Goal: Task Accomplishment & Management: Use online tool/utility

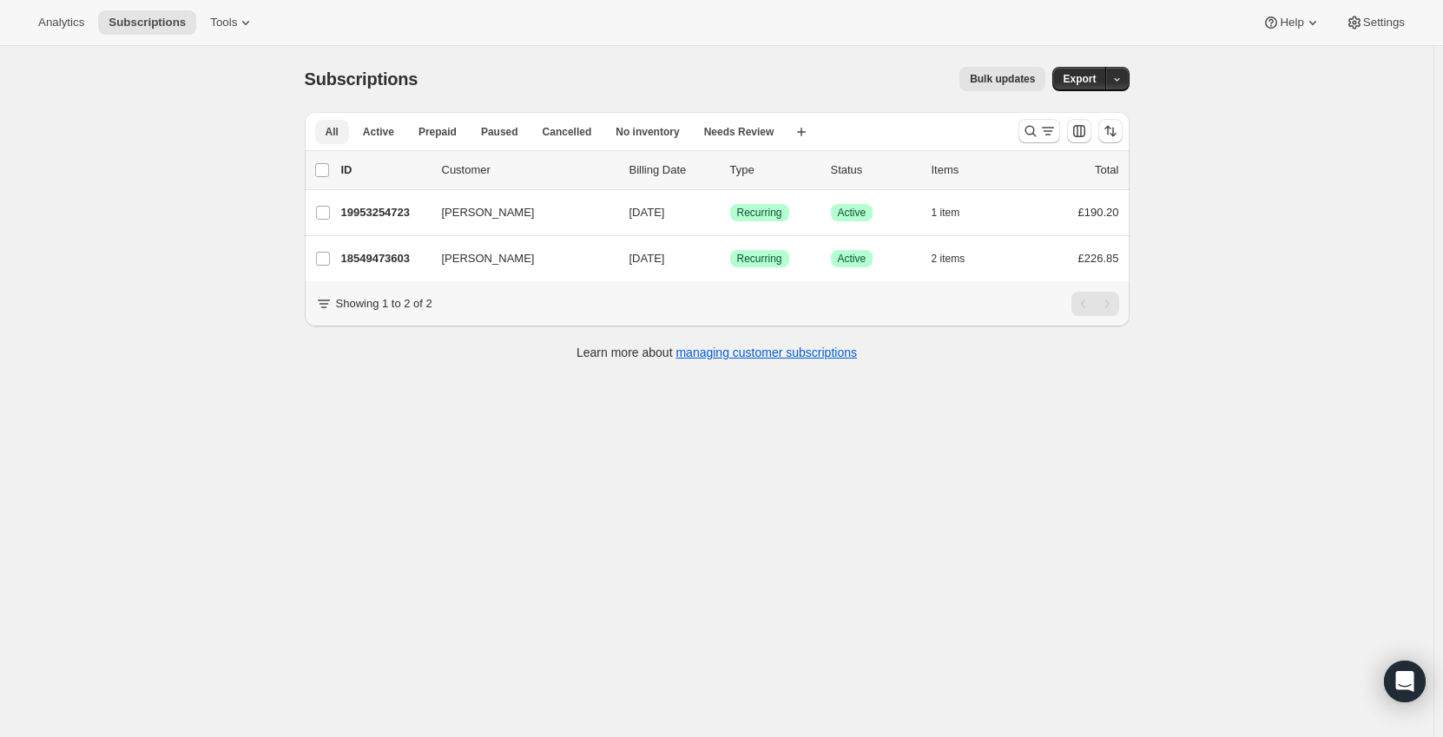
click at [333, 133] on span "All" at bounding box center [332, 132] width 13 height 14
click at [80, 29] on span "Analytics" at bounding box center [61, 23] width 46 height 14
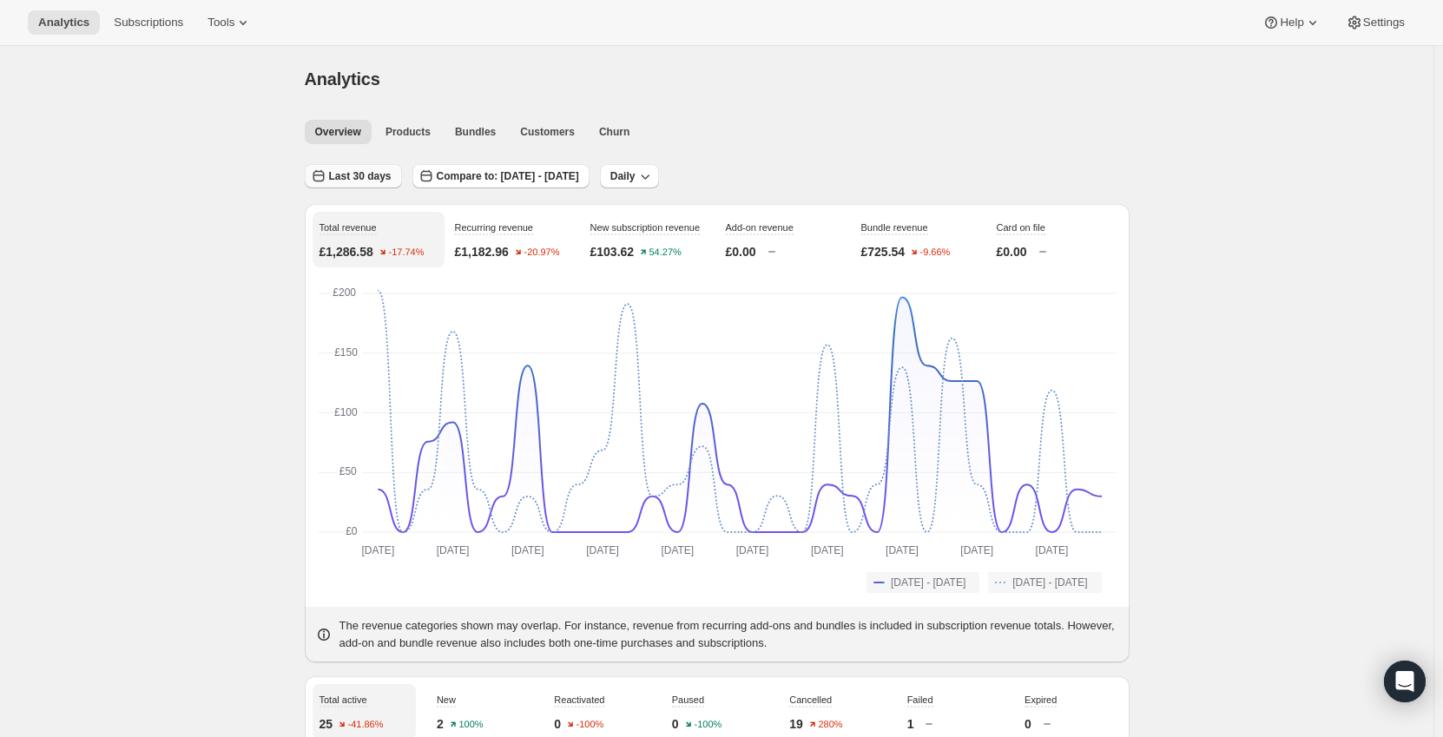
click at [361, 183] on button "Last 30 days" at bounding box center [353, 176] width 97 height 24
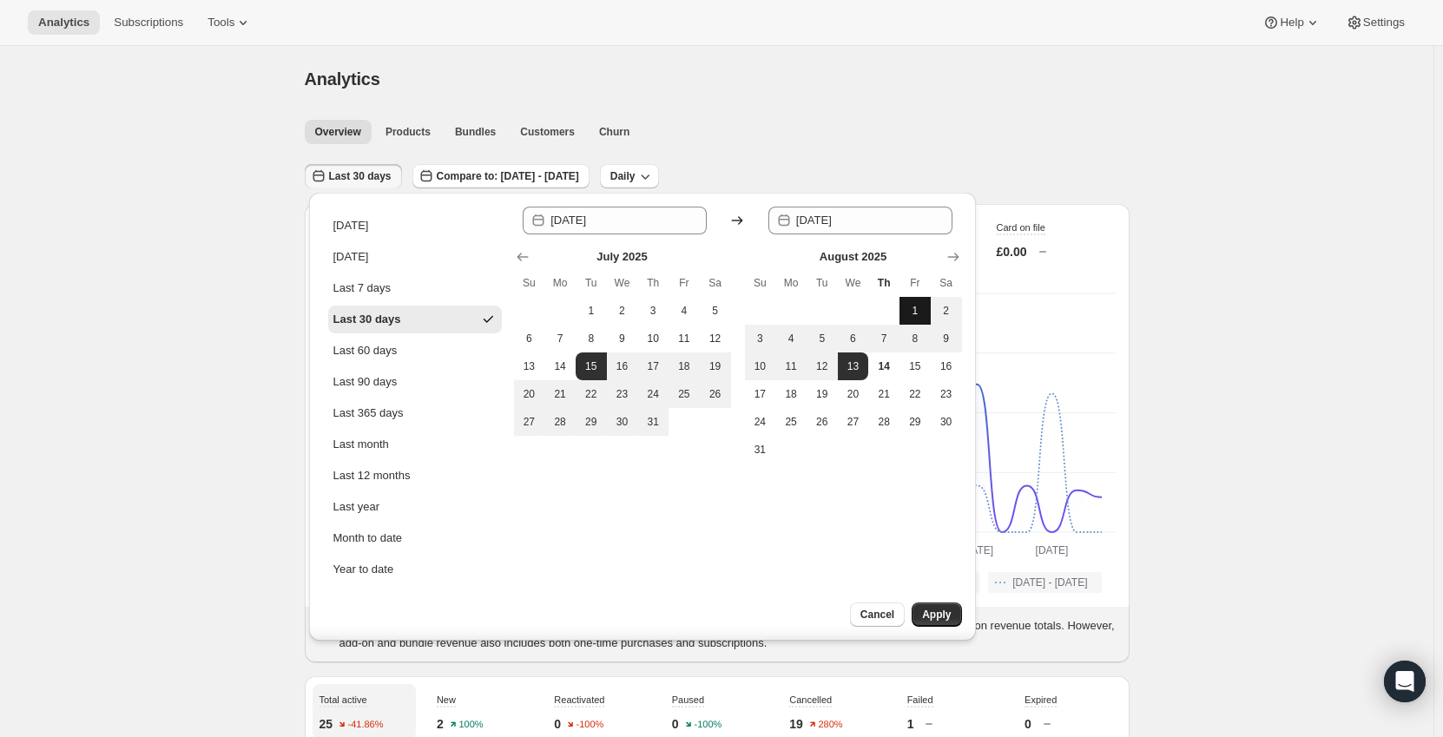
click at [908, 303] on button "1" at bounding box center [915, 311] width 31 height 28
type input "[DATE]"
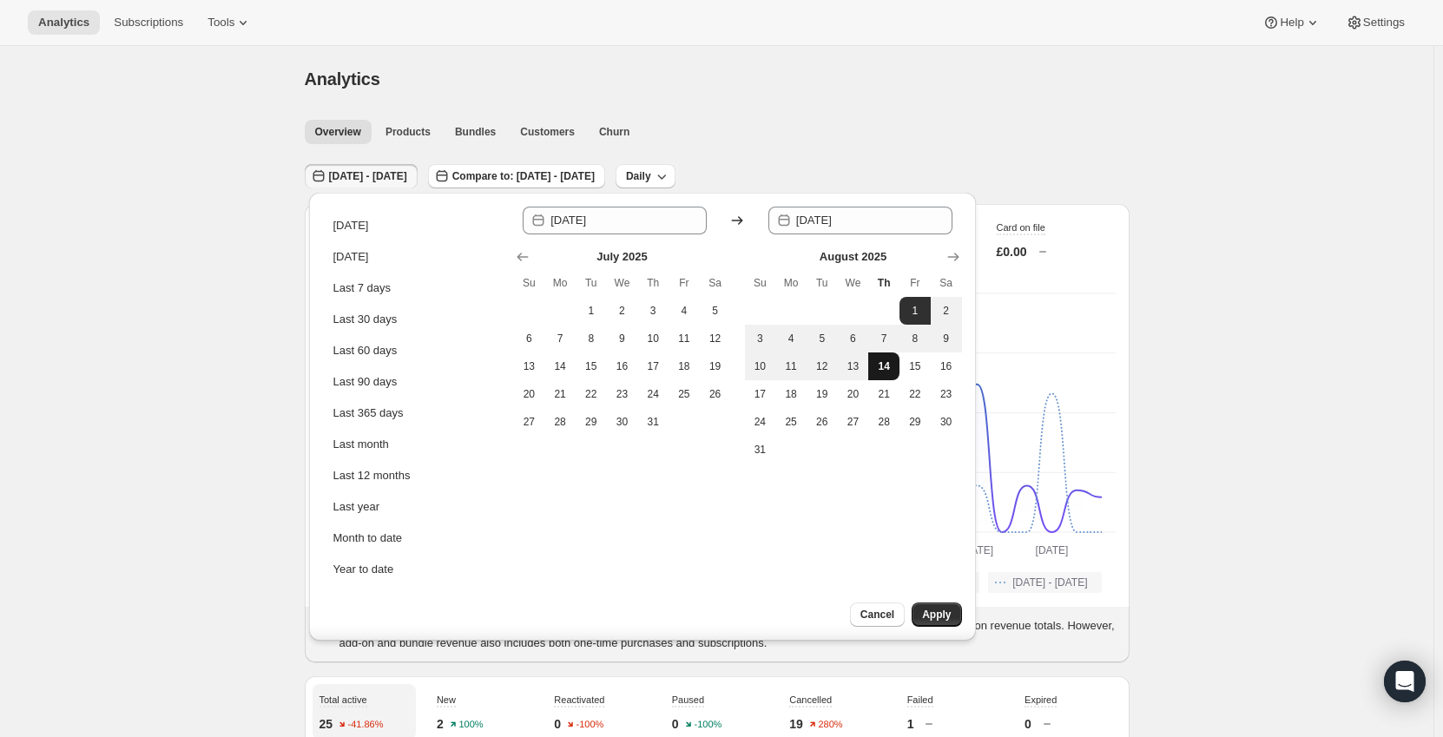
click at [881, 366] on span "14" at bounding box center [883, 367] width 17 height 14
type input "[DATE]"
click at [938, 614] on span "Apply" at bounding box center [936, 615] width 29 height 14
